Goal: Task Accomplishment & Management: Complete application form

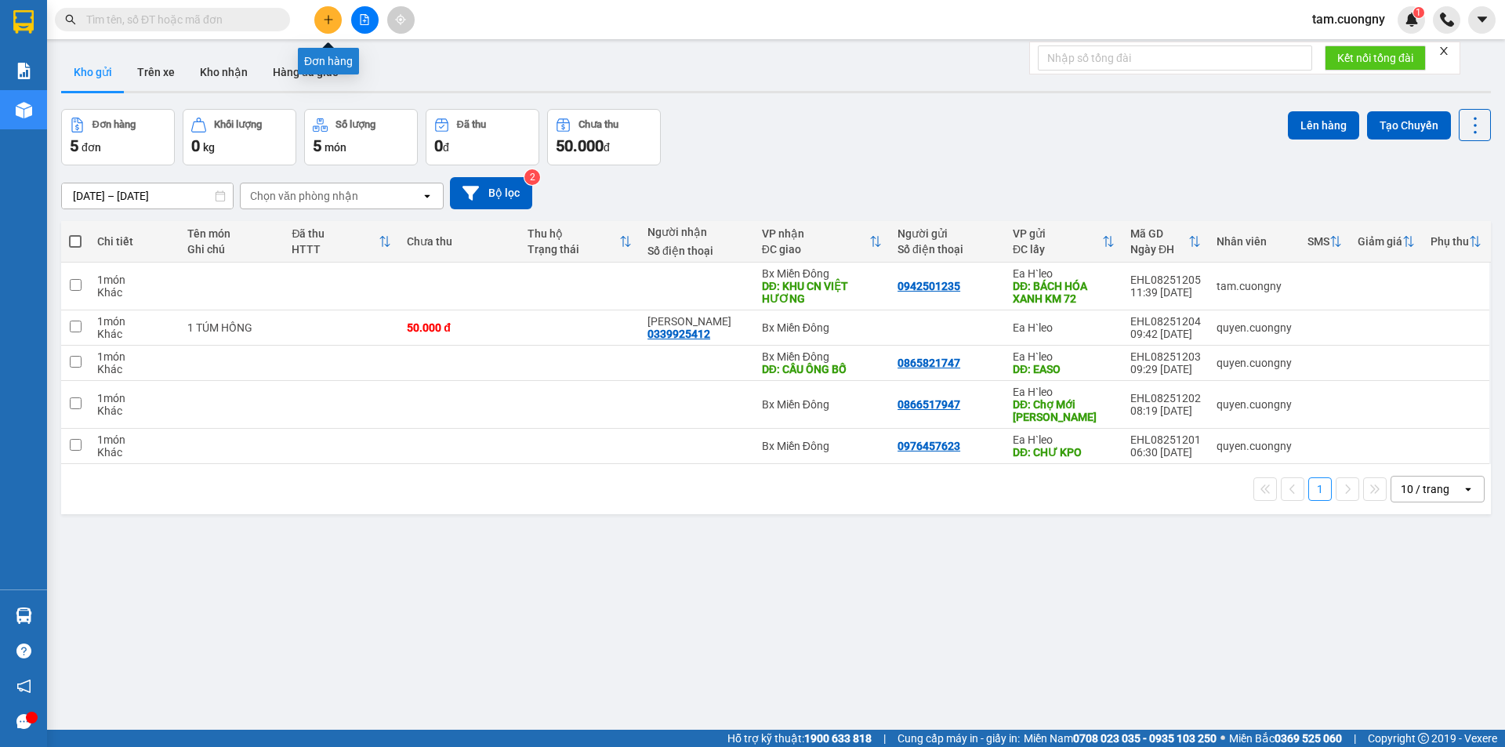
click at [335, 18] on button at bounding box center [327, 19] width 27 height 27
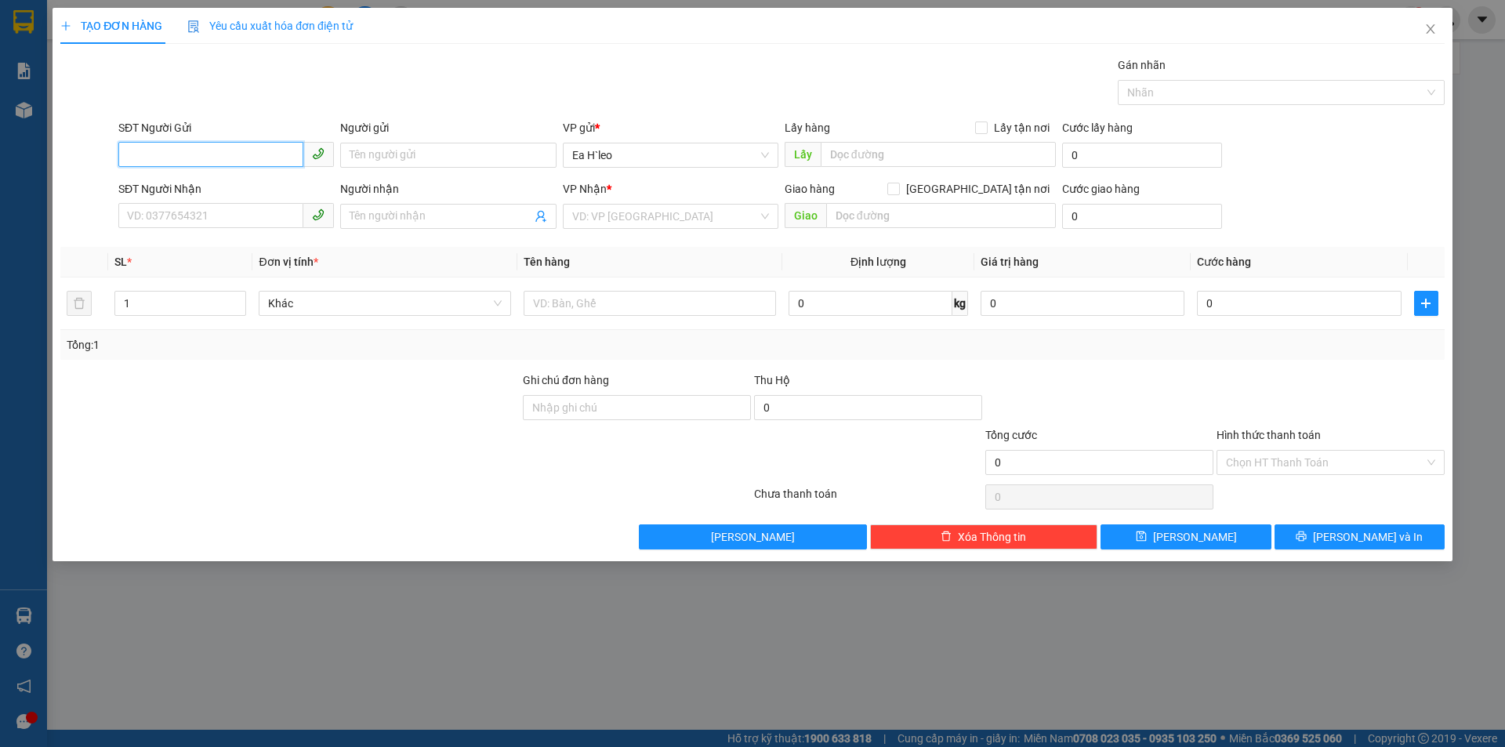
click at [259, 159] on input "SĐT Người Gửi" at bounding box center [210, 154] width 185 height 25
type input "0923422220"
click at [190, 212] on input "SĐT Người Nhận" at bounding box center [210, 215] width 185 height 25
click at [203, 217] on input "0367" at bounding box center [210, 215] width 185 height 25
type input "0367943837"
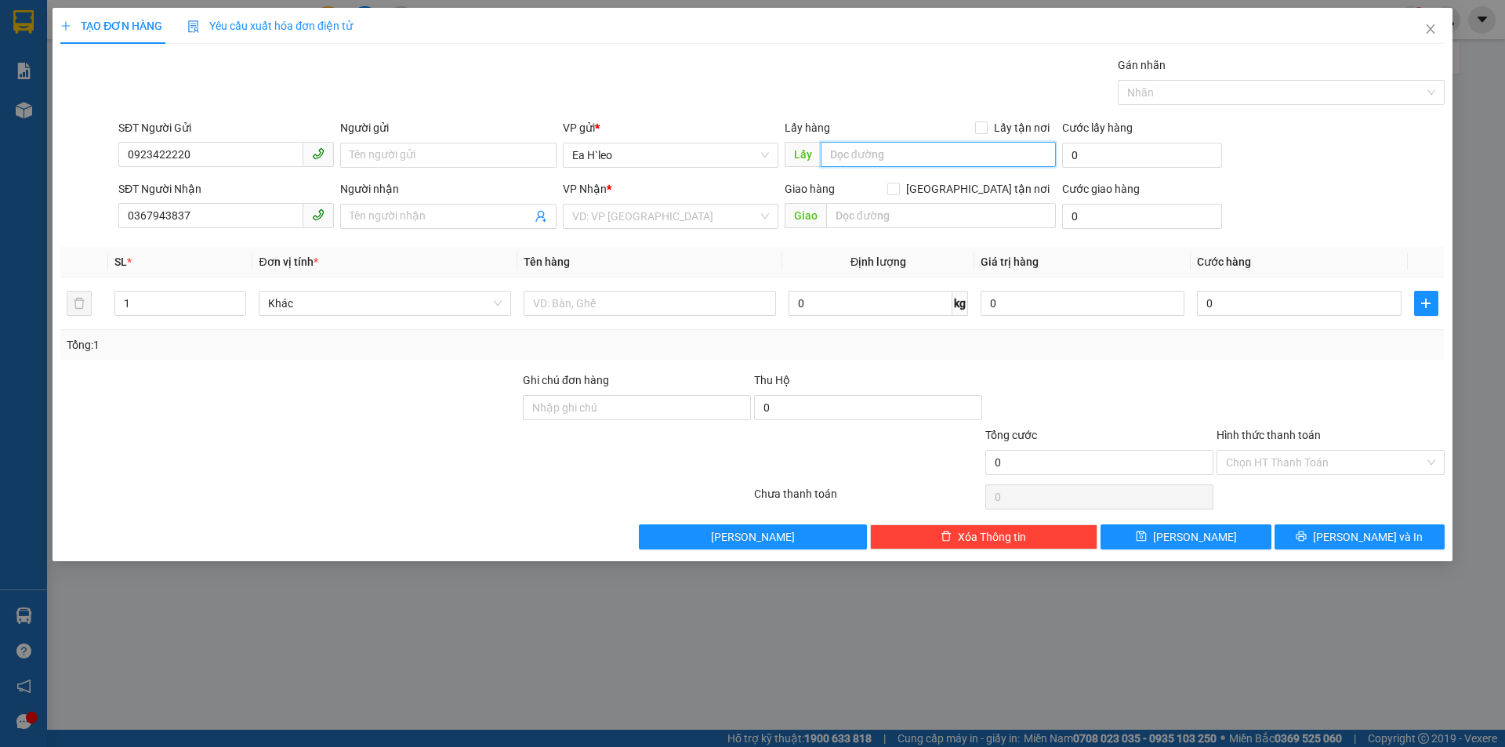
click at [866, 156] on input "text" at bounding box center [938, 154] width 235 height 25
type input "ngã ba koret"
drag, startPoint x: 687, startPoint y: 215, endPoint x: 652, endPoint y: 261, distance: 58.2
click at [687, 215] on input "search" at bounding box center [665, 217] width 186 height 24
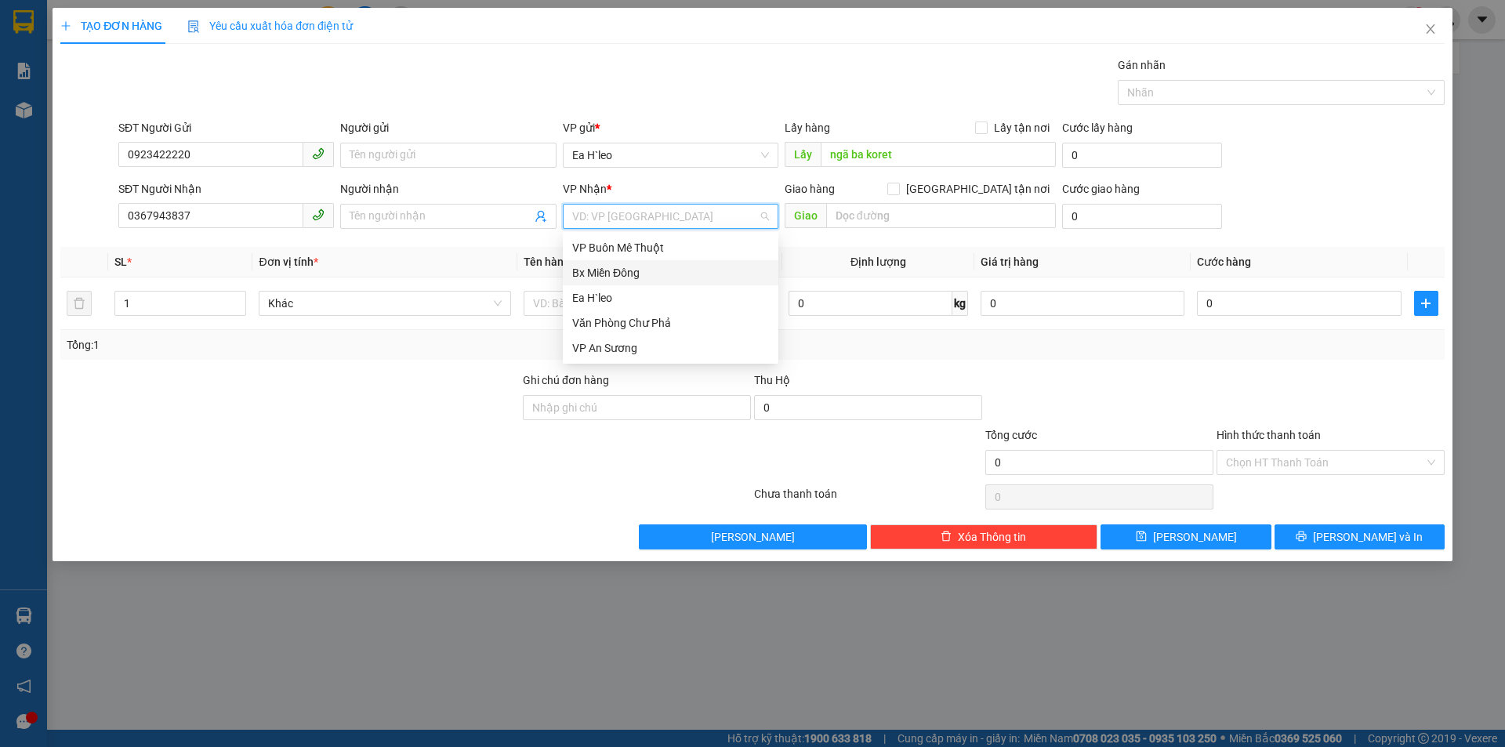
click at [622, 276] on div "Bx Miền Đông" at bounding box center [670, 272] width 197 height 17
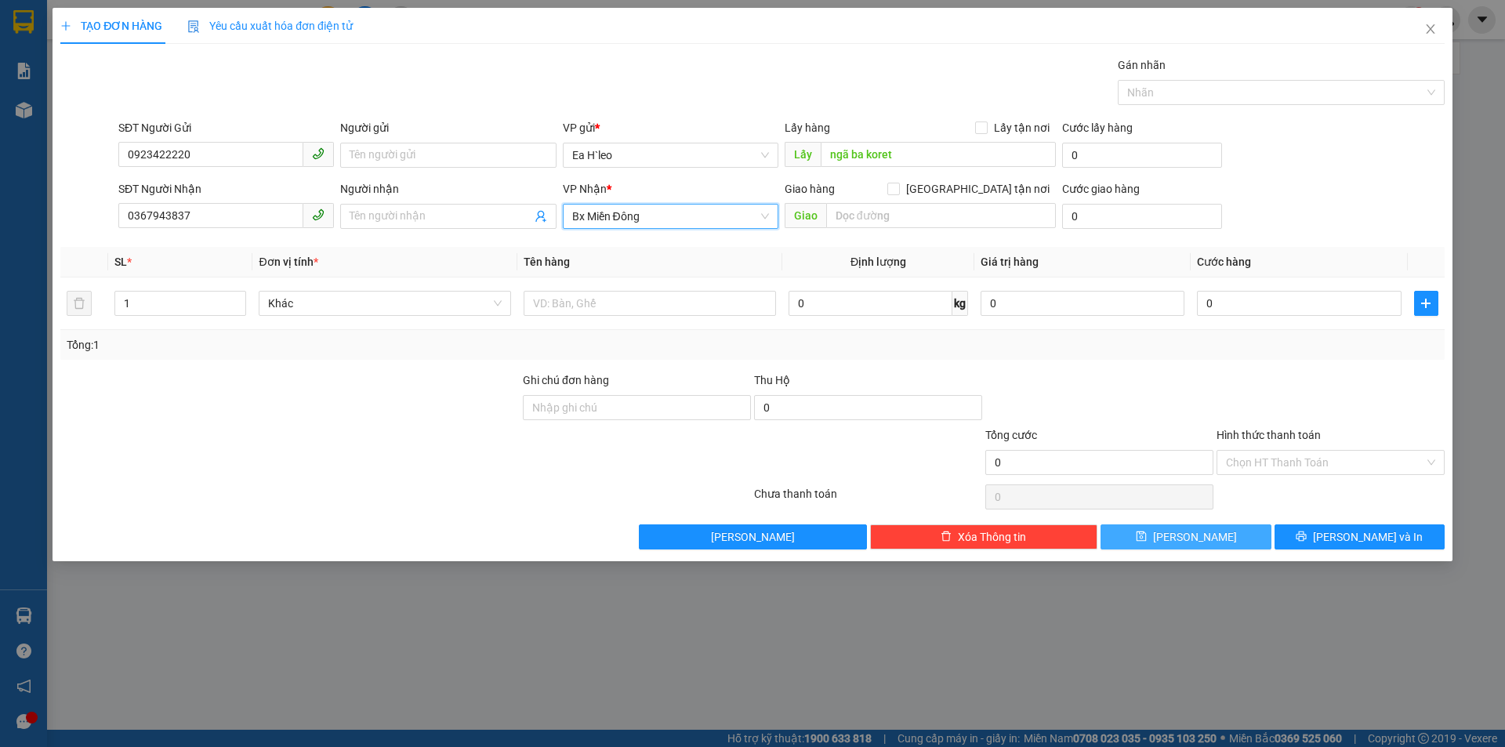
click at [1224, 538] on button "[PERSON_NAME]" at bounding box center [1186, 536] width 170 height 25
drag, startPoint x: 1431, startPoint y: 30, endPoint x: 559, endPoint y: 2, distance: 872.9
click at [1428, 30] on icon "close" at bounding box center [1430, 29] width 13 height 13
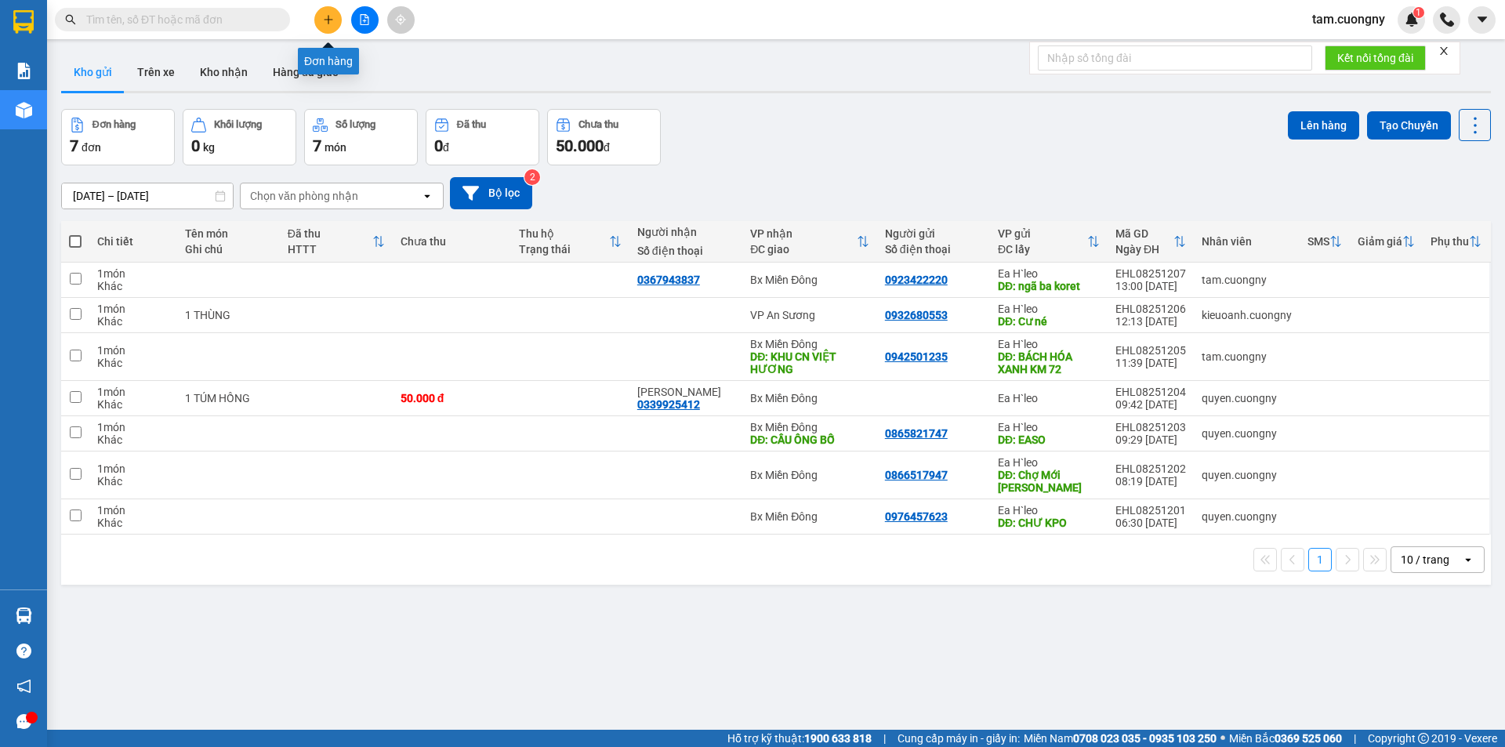
click at [332, 23] on icon "plus" at bounding box center [328, 19] width 11 height 11
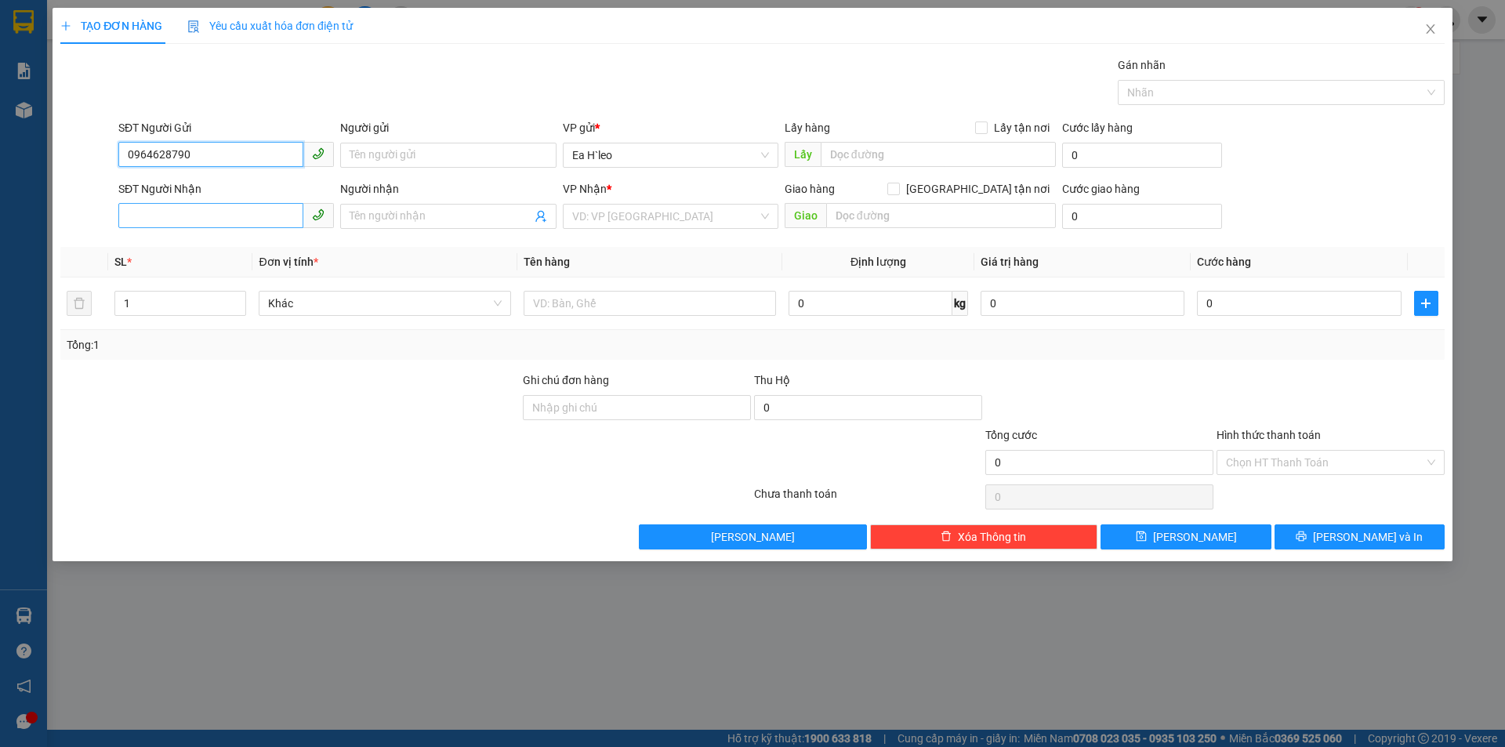
type input "0964628790"
click at [259, 223] on input "SĐT Người Nhận" at bounding box center [210, 215] width 185 height 25
click at [860, 161] on input "text" at bounding box center [938, 154] width 235 height 25
type input "chư k pô"
click at [691, 216] on input "search" at bounding box center [665, 217] width 186 height 24
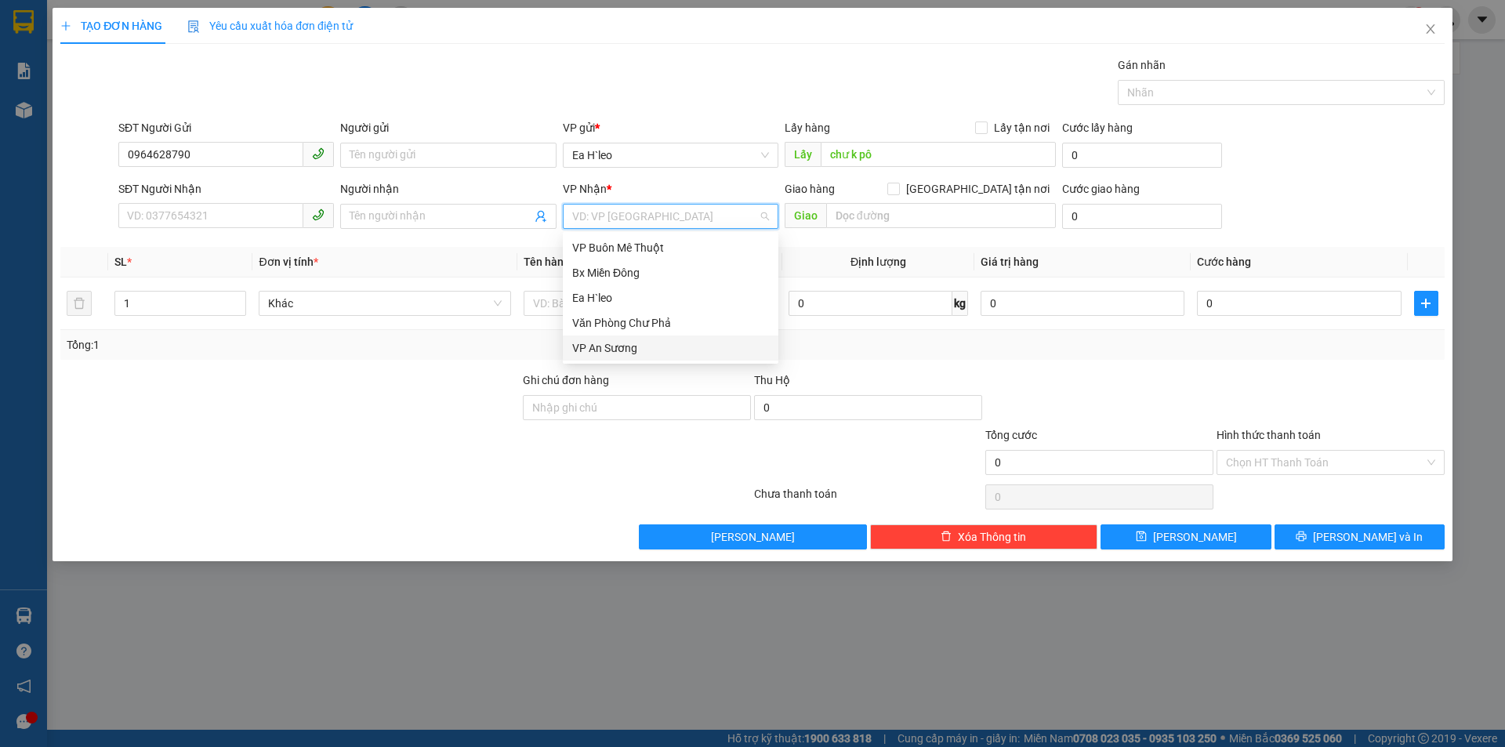
click at [637, 354] on div "VP An Sương" at bounding box center [670, 347] width 197 height 17
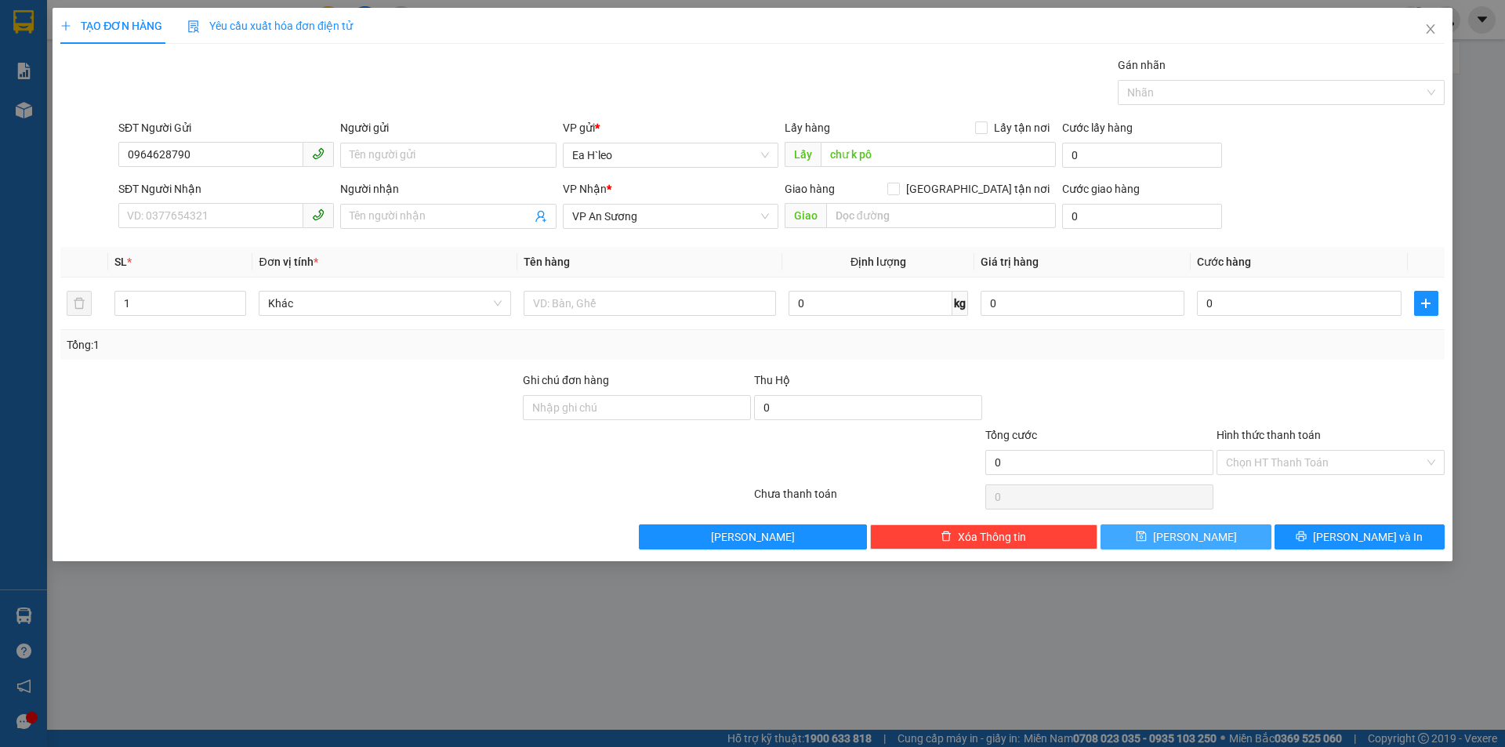
click at [1181, 535] on button "[PERSON_NAME]" at bounding box center [1186, 536] width 170 height 25
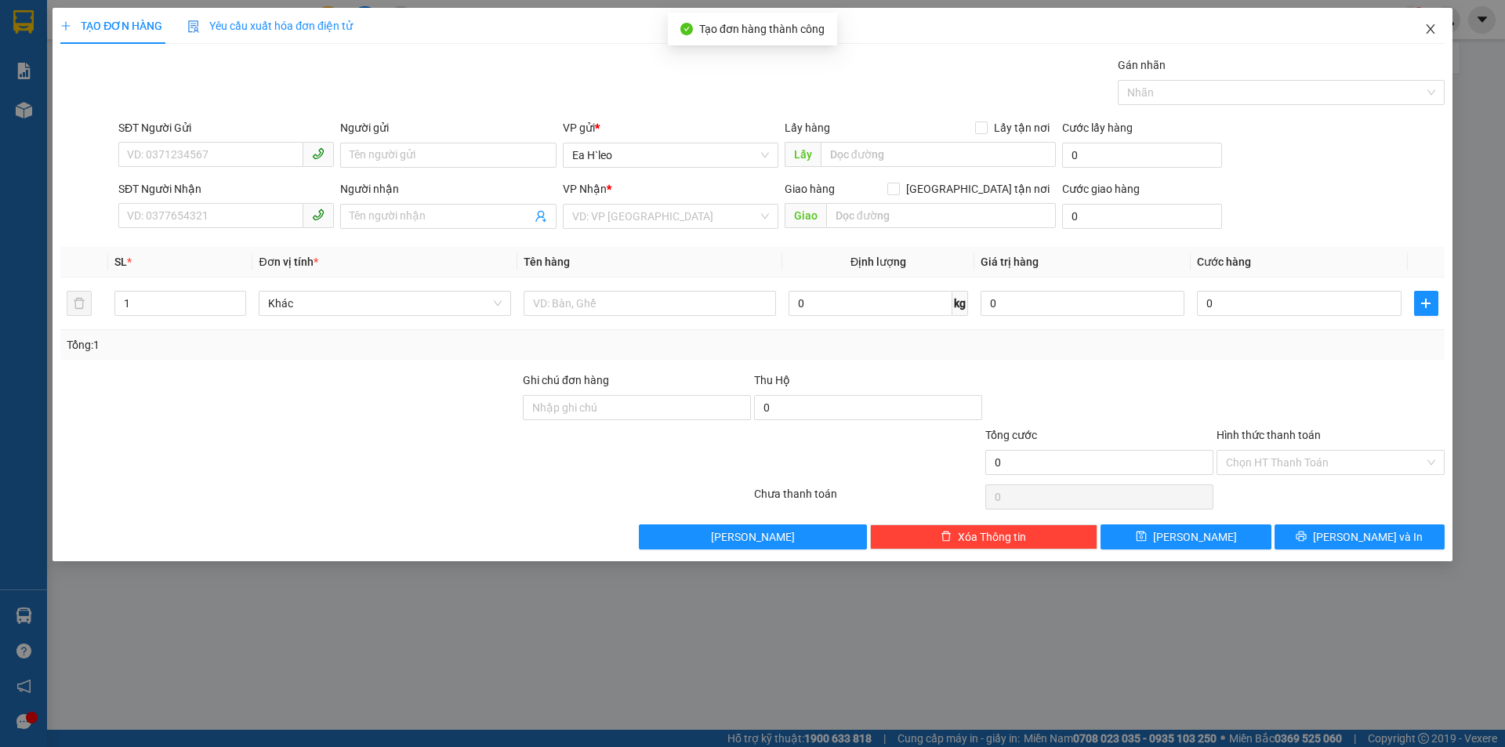
click at [1431, 24] on icon "close" at bounding box center [1430, 29] width 13 height 13
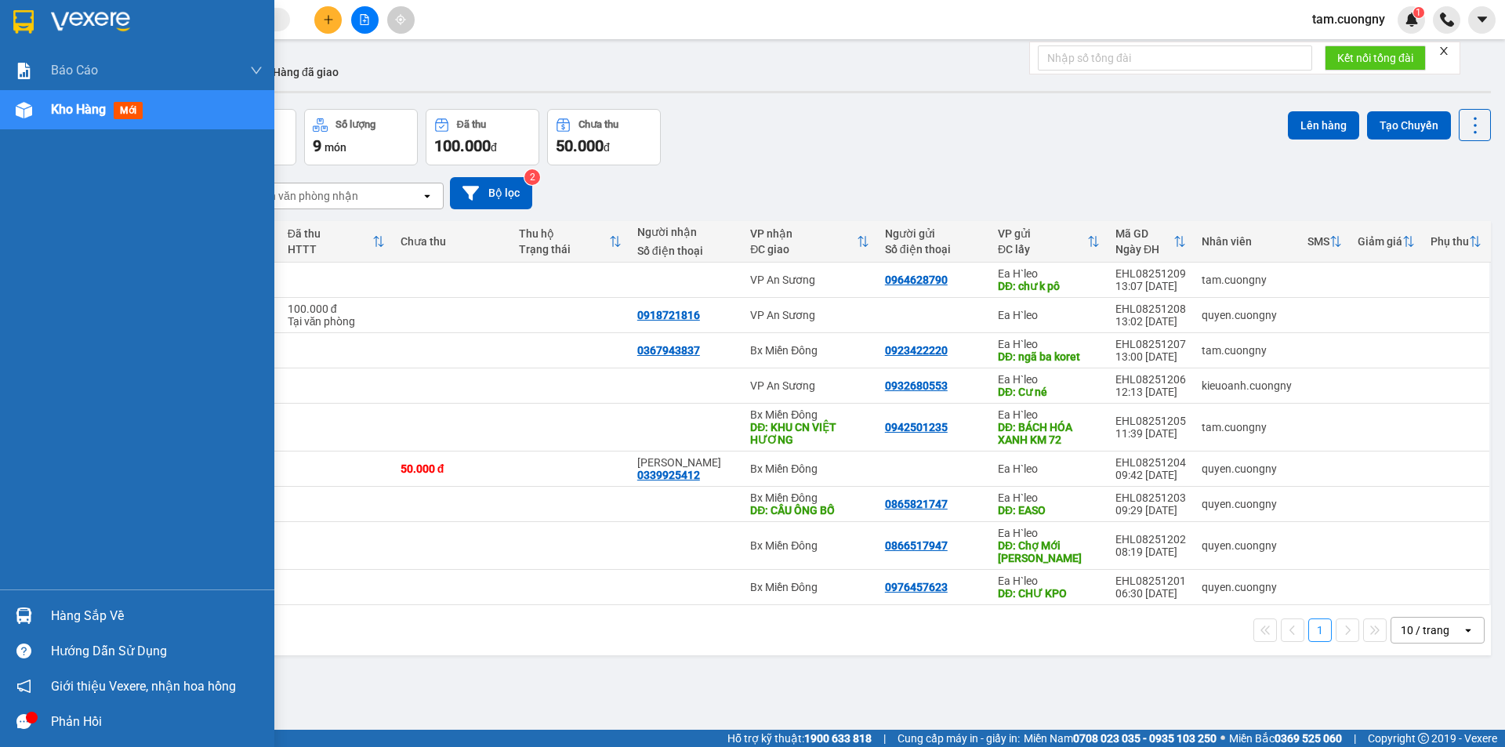
click at [11, 20] on div at bounding box center [23, 21] width 27 height 27
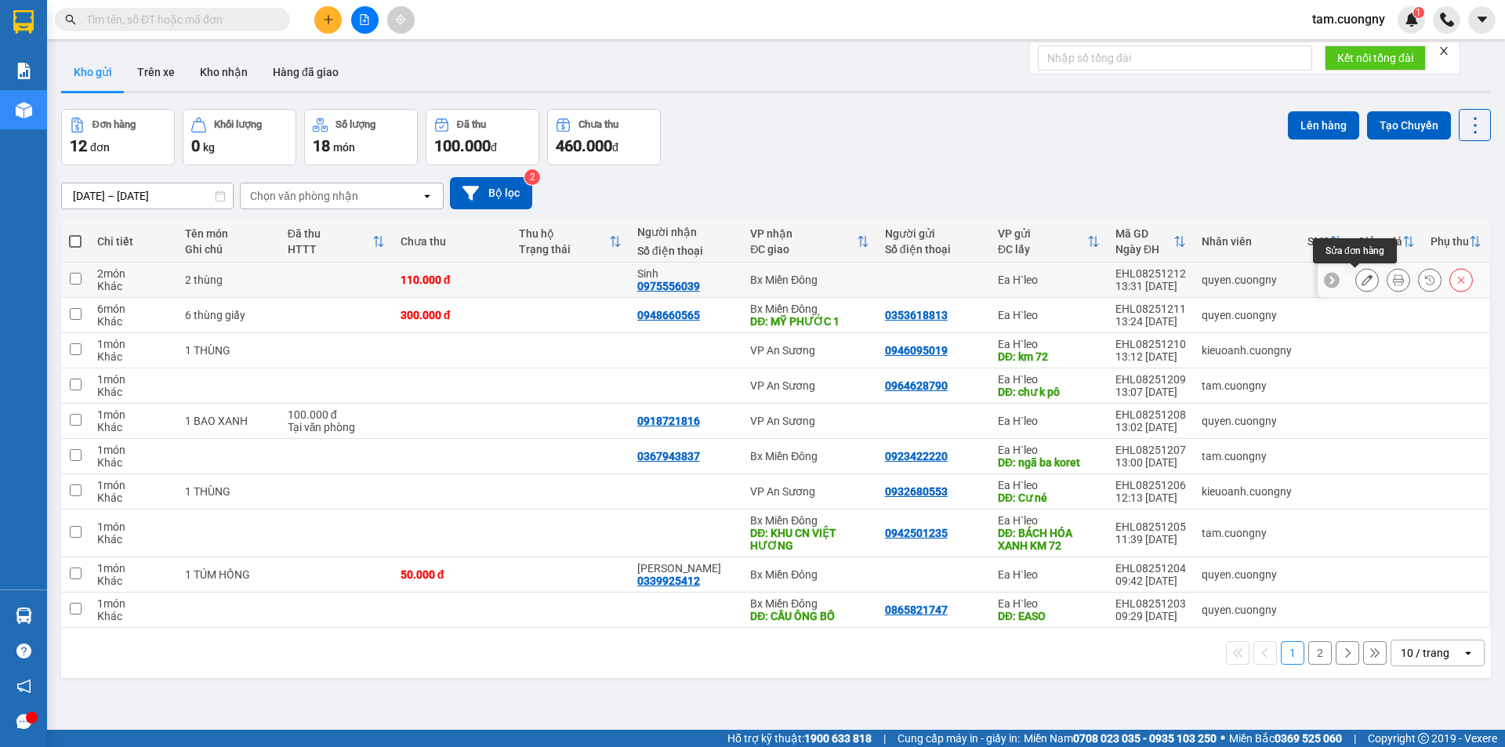
click at [1359, 274] on button at bounding box center [1367, 280] width 22 height 27
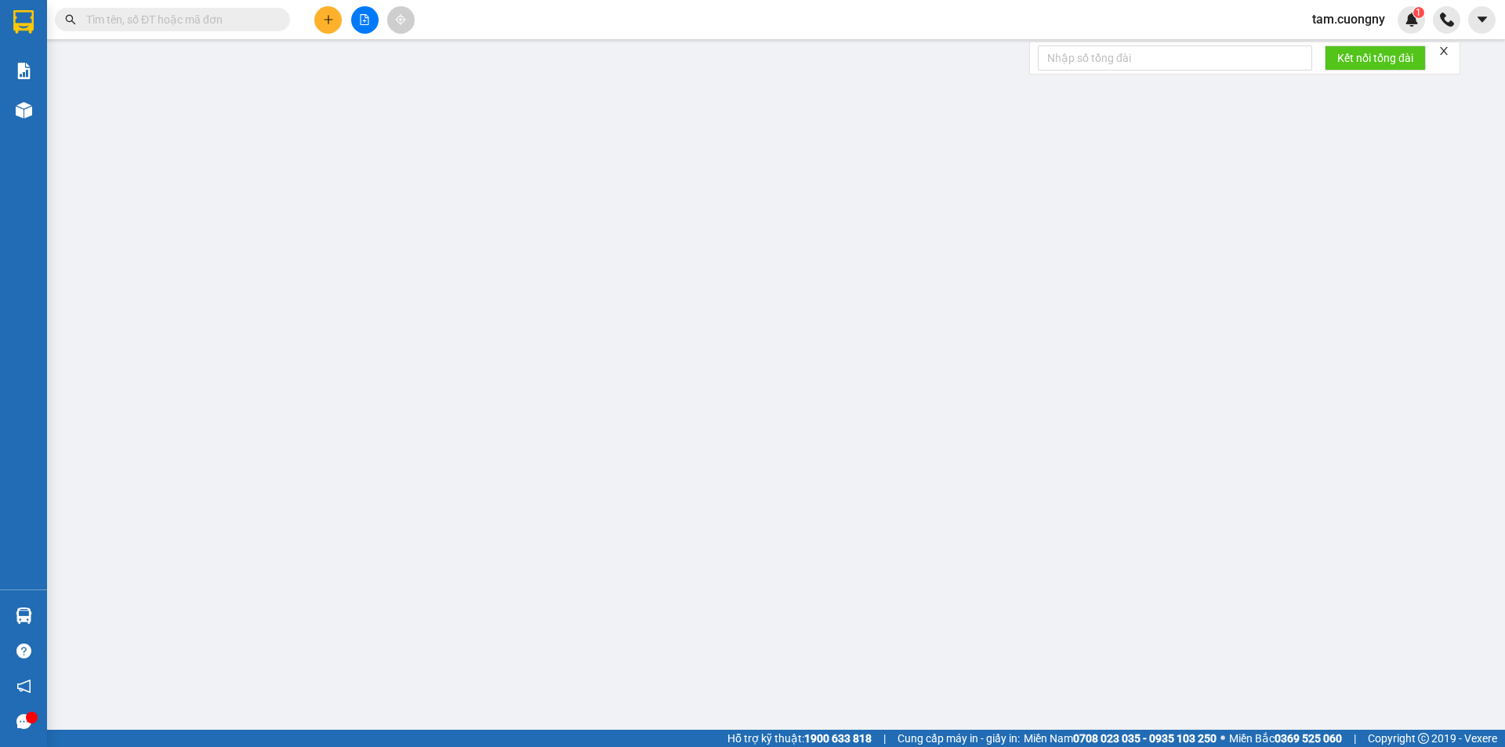
type input "0975556039"
type input "Sinh"
type input "110.000"
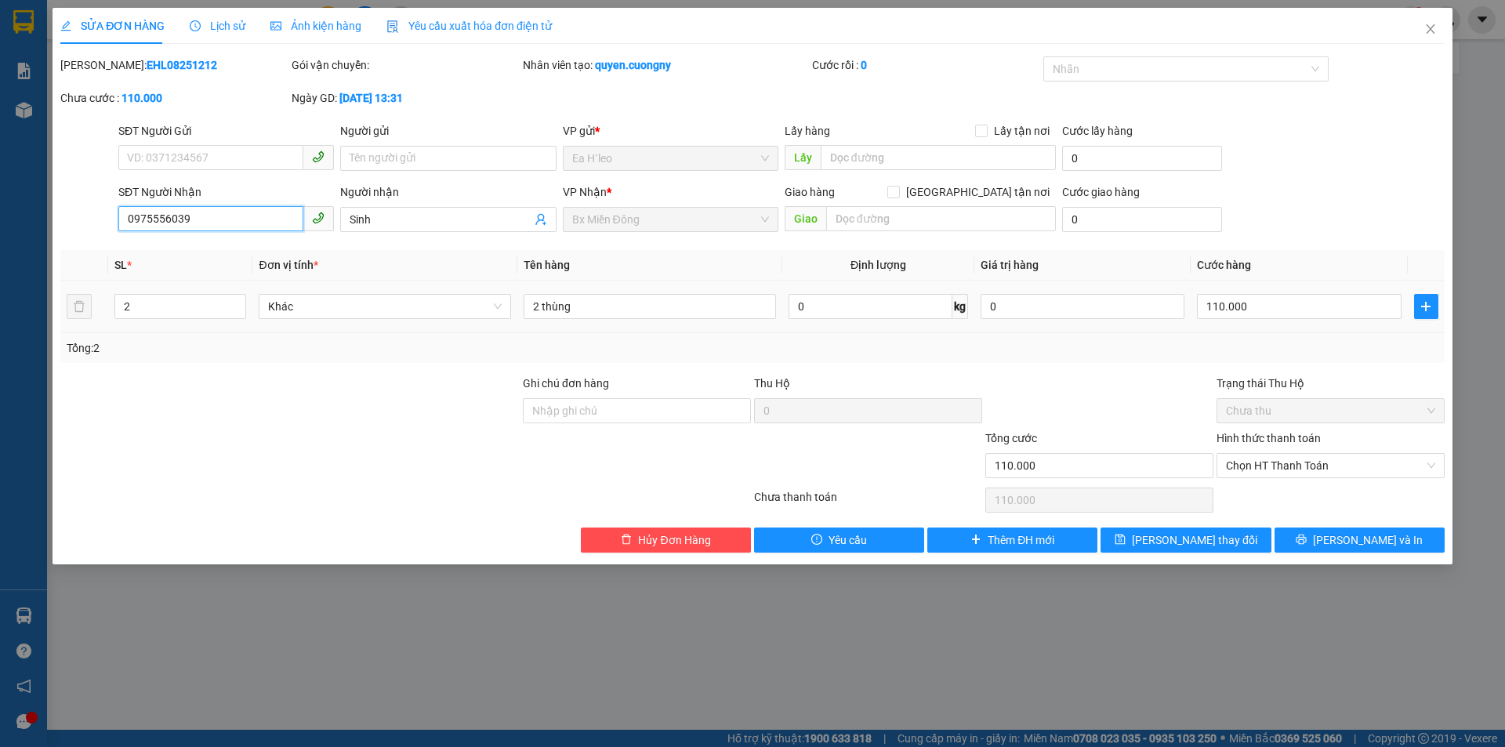
drag, startPoint x: 206, startPoint y: 212, endPoint x: 122, endPoint y: 221, distance: 84.4
click at [85, 203] on div "SĐT Người Nhận 0975556039 0975556039 Người nhận Sinh VP Nhận * Bx Miền Đông Gi…" at bounding box center [752, 210] width 1387 height 55
click at [1429, 29] on icon "close" at bounding box center [1430, 29] width 13 height 13
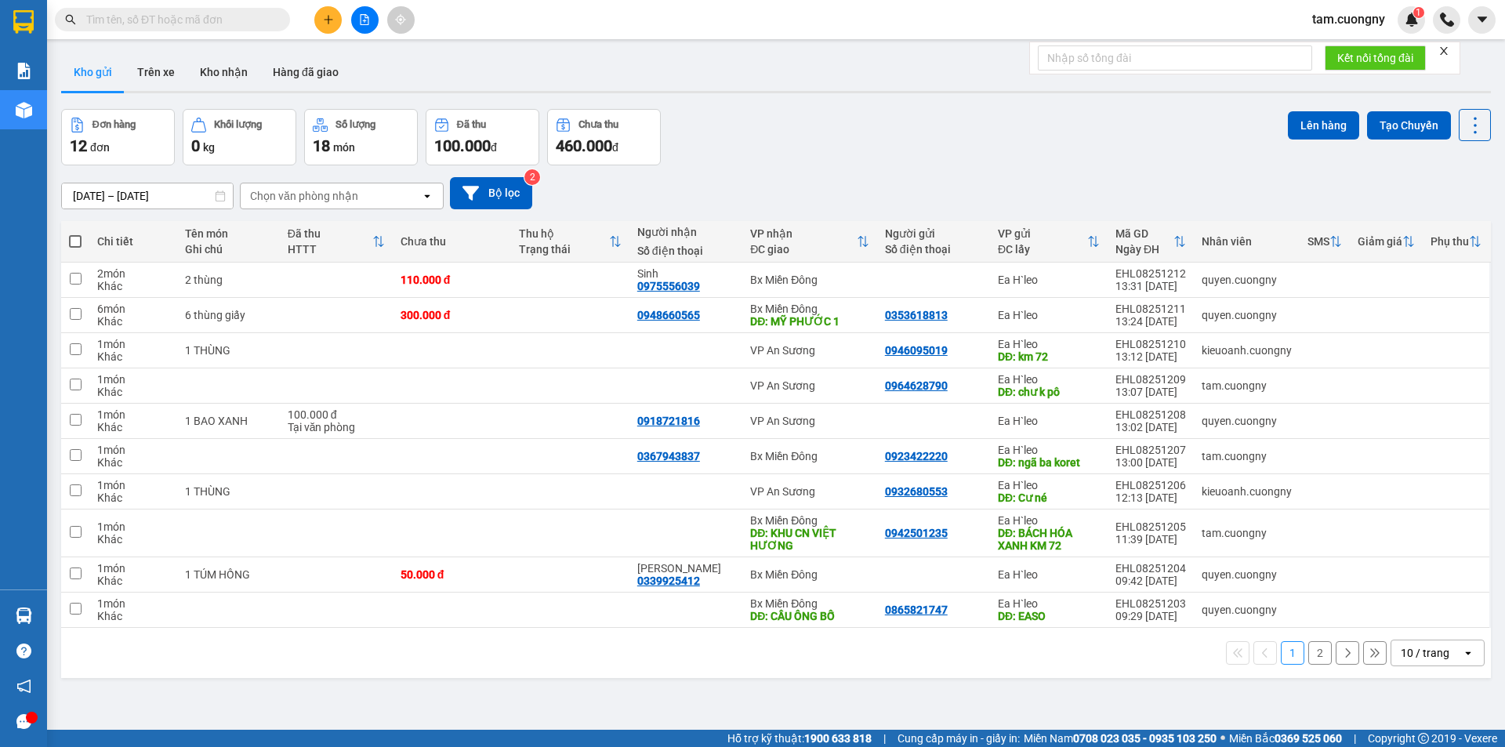
click at [189, 6] on div "Kết quả tìm kiếm ( 0 ) Bộ lọc No Data" at bounding box center [153, 19] width 306 height 27
paste input "0975556039"
type input "0975556039"
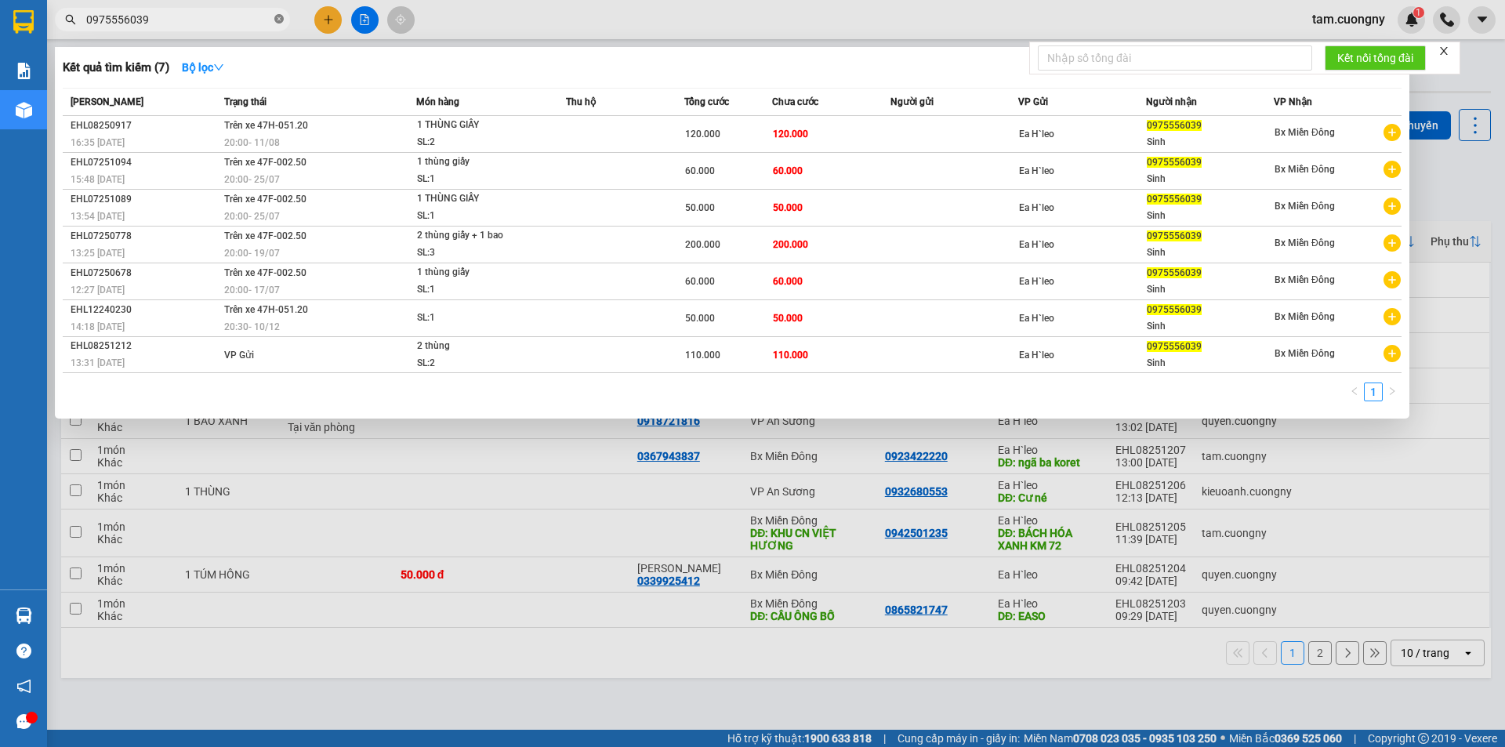
click at [280, 26] on span at bounding box center [278, 20] width 9 height 15
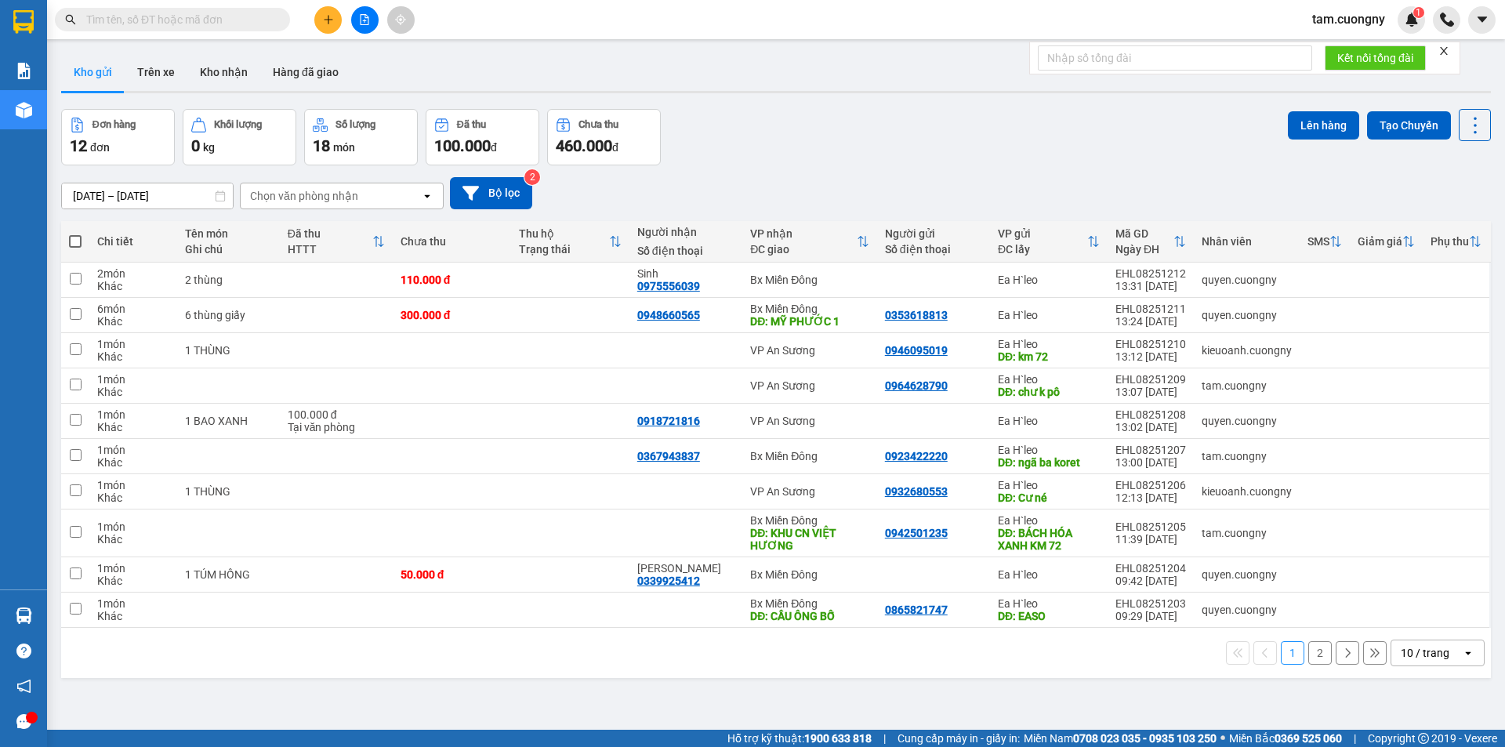
click at [328, 17] on icon "plus" at bounding box center [328, 19] width 11 height 11
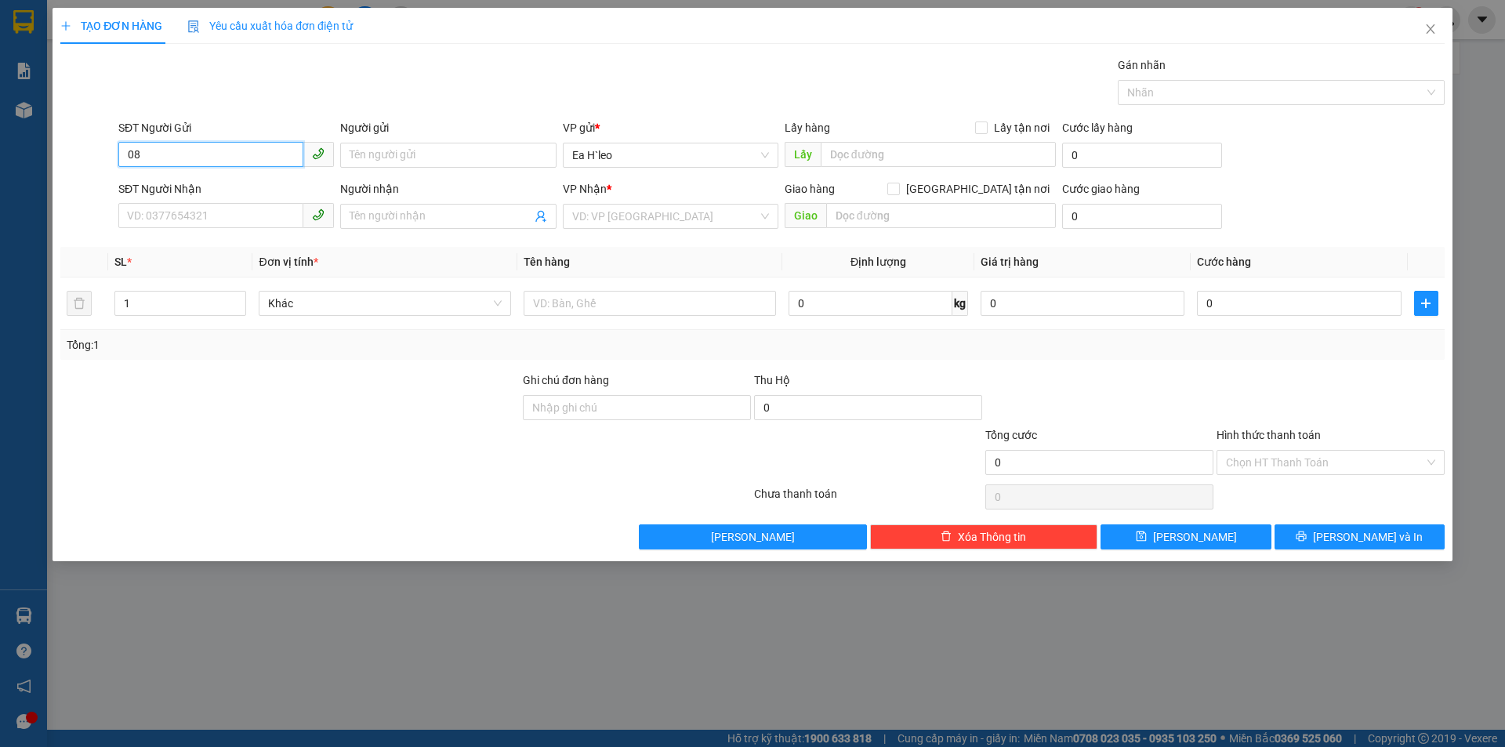
type input "0"
click at [224, 158] on input "0829" at bounding box center [210, 154] width 185 height 25
type input "0829544500"
click at [843, 151] on input "text" at bounding box center [938, 154] width 235 height 25
type input "NGÃ BA NAM ĐÀN"
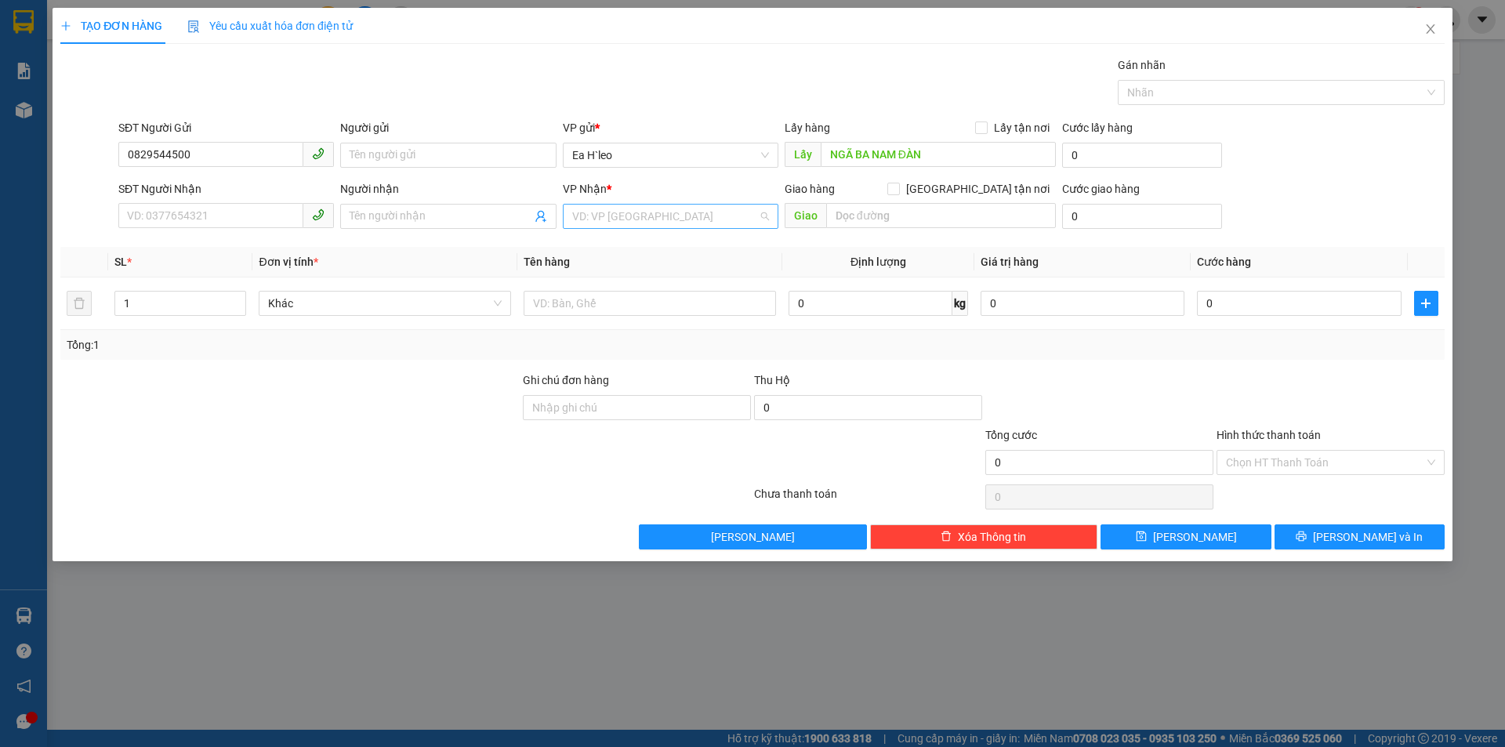
click at [713, 219] on input "search" at bounding box center [665, 217] width 186 height 24
drag, startPoint x: 647, startPoint y: 346, endPoint x: 941, endPoint y: 361, distance: 295.1
click at [647, 346] on div "VP An Sương" at bounding box center [670, 347] width 197 height 17
click at [1164, 536] on button "[PERSON_NAME]" at bounding box center [1186, 536] width 170 height 25
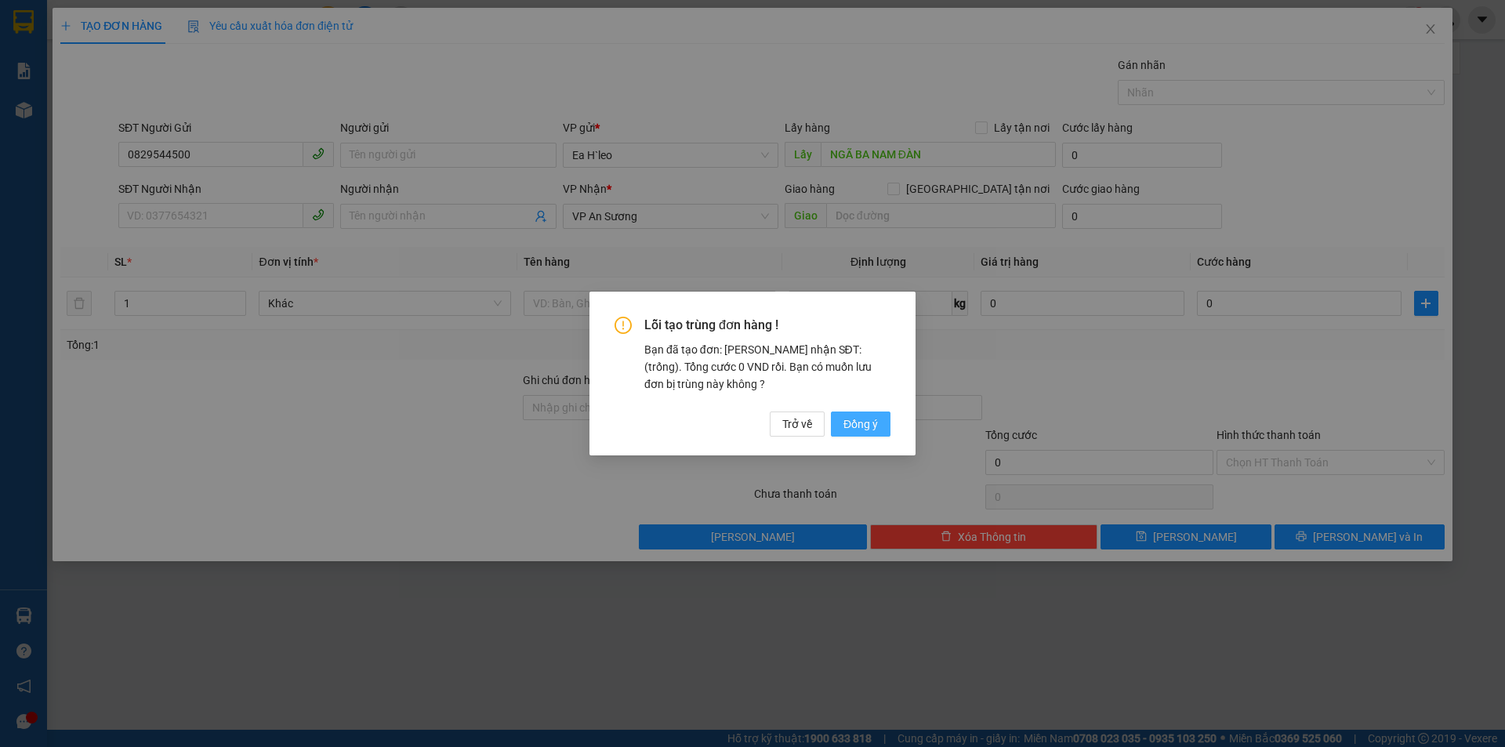
click at [880, 429] on button "Đồng ý" at bounding box center [861, 424] width 60 height 25
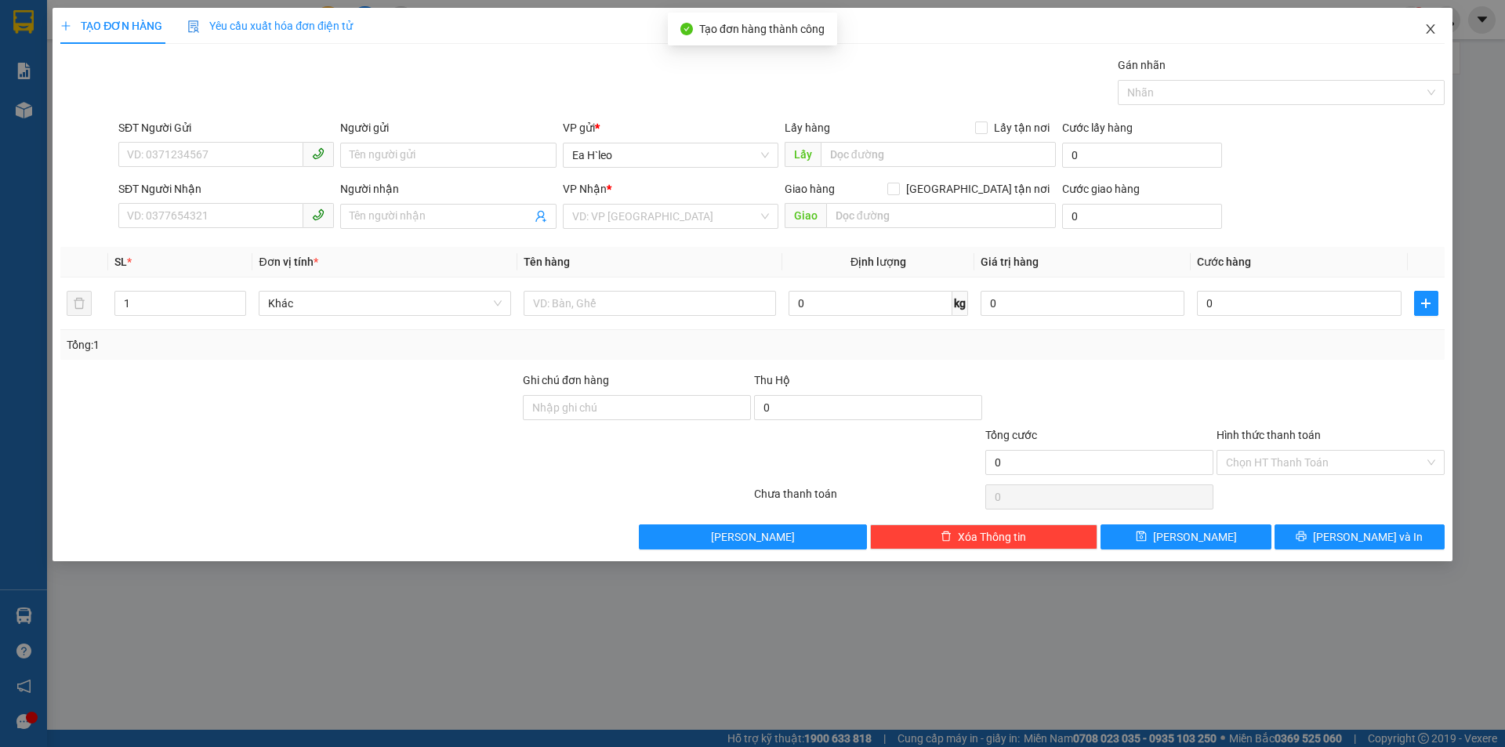
click at [1427, 27] on icon "close" at bounding box center [1430, 29] width 13 height 13
